Goal: Navigation & Orientation: Find specific page/section

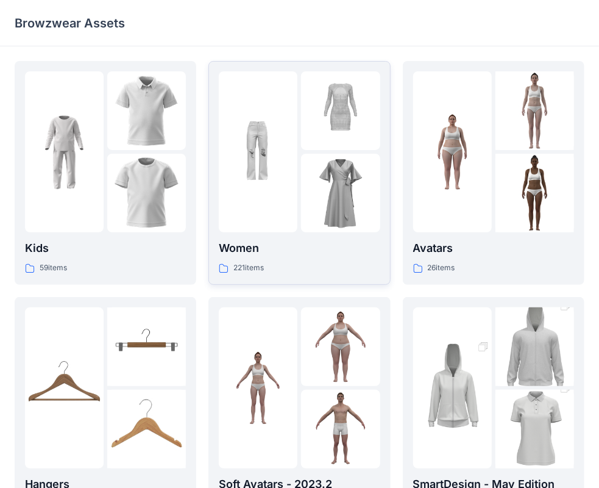
click at [287, 261] on div "Women 221 items" at bounding box center [299, 257] width 161 height 35
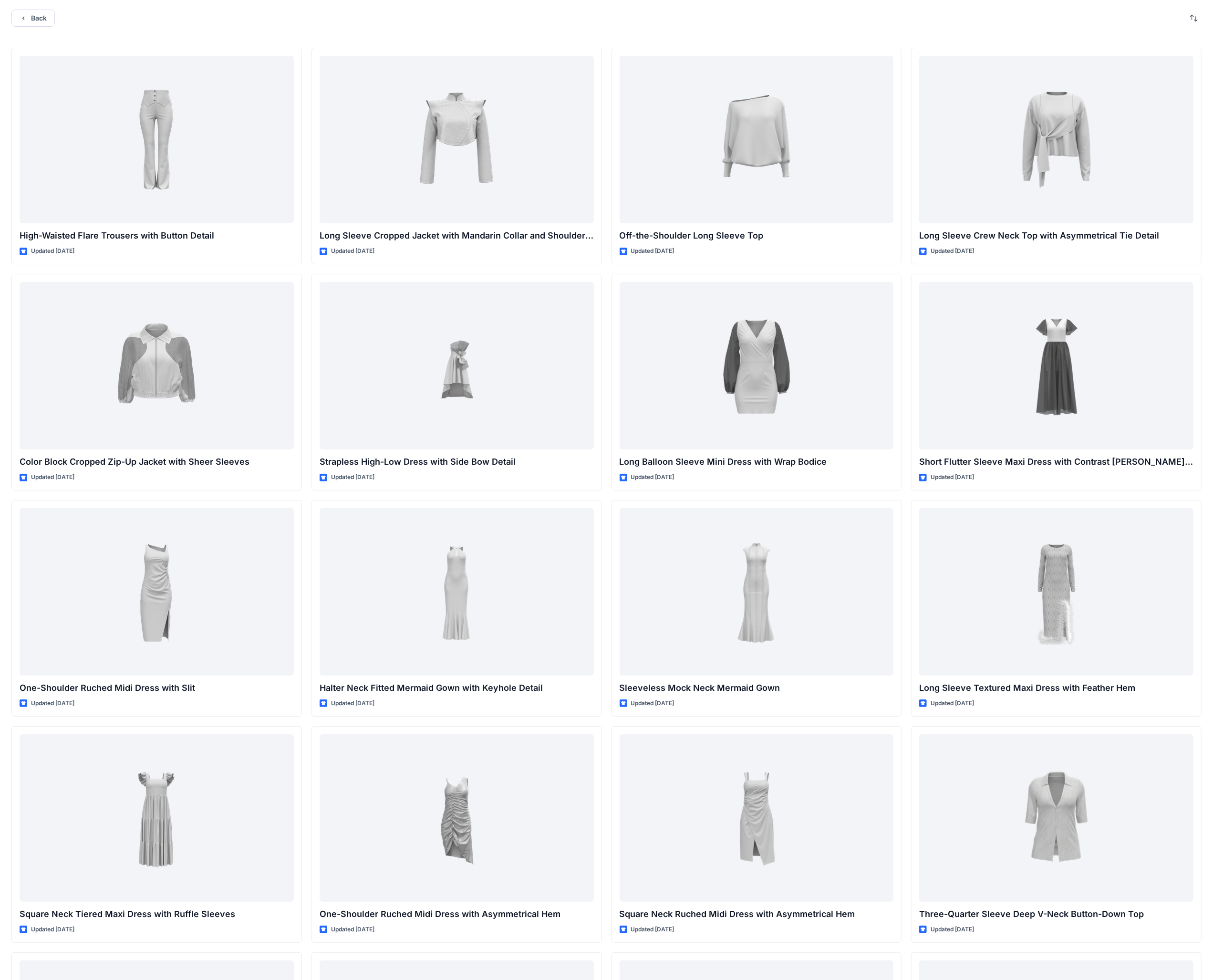
click at [38, 27] on div "Back" at bounding box center [606, 18] width 1213 height 36
click at [38, 22] on button "Back" at bounding box center [33, 18] width 43 height 17
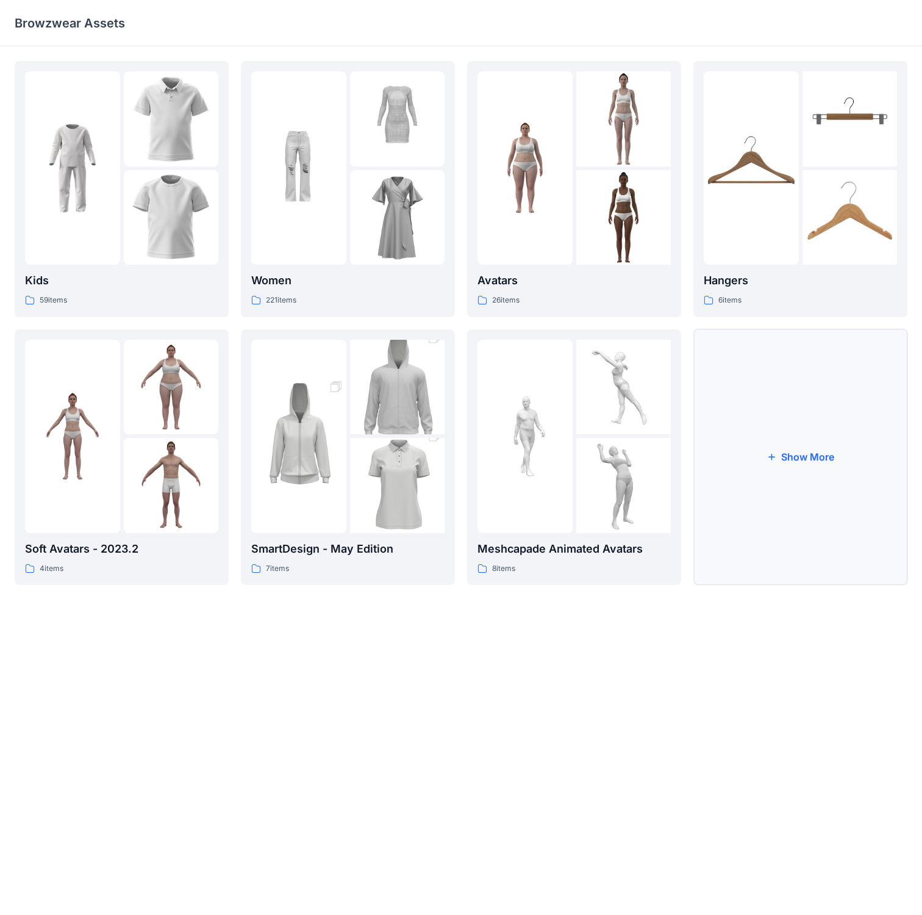
click at [609, 458] on button "Show More" at bounding box center [800, 457] width 214 height 256
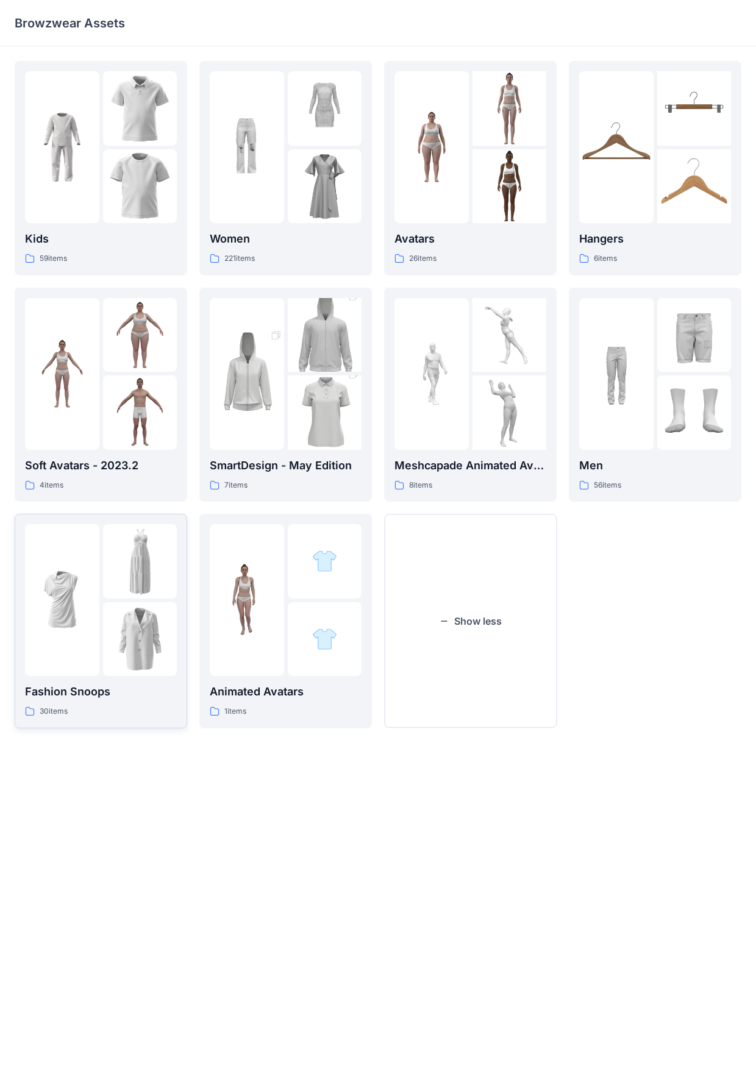
click at [72, 487] on img at bounding box center [62, 600] width 74 height 74
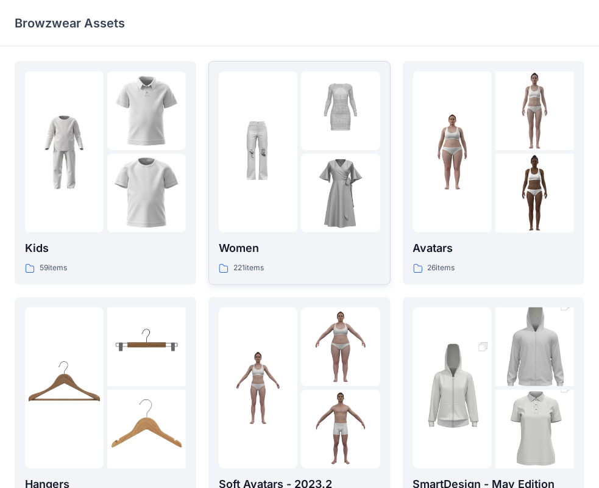
click at [276, 165] on img at bounding box center [258, 152] width 79 height 79
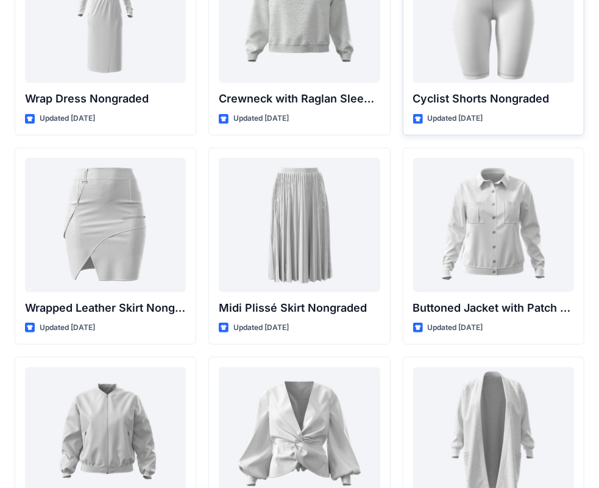
scroll to position [10976, 0]
